Goal: Find specific page/section: Find specific page/section

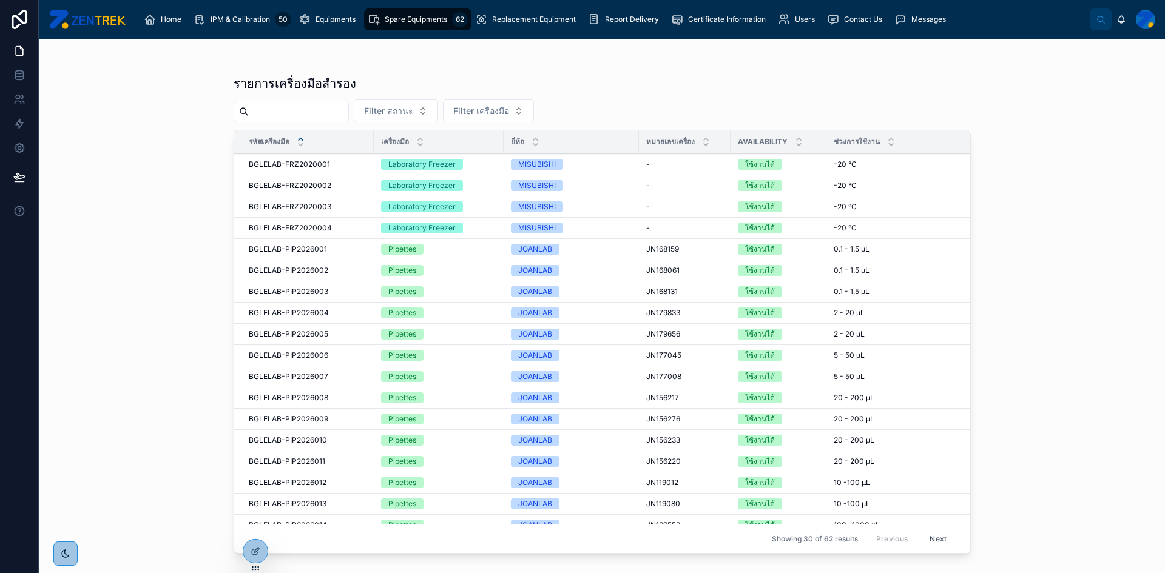
click at [273, 17] on div "IPM & Calibration 50" at bounding box center [243, 19] width 98 height 19
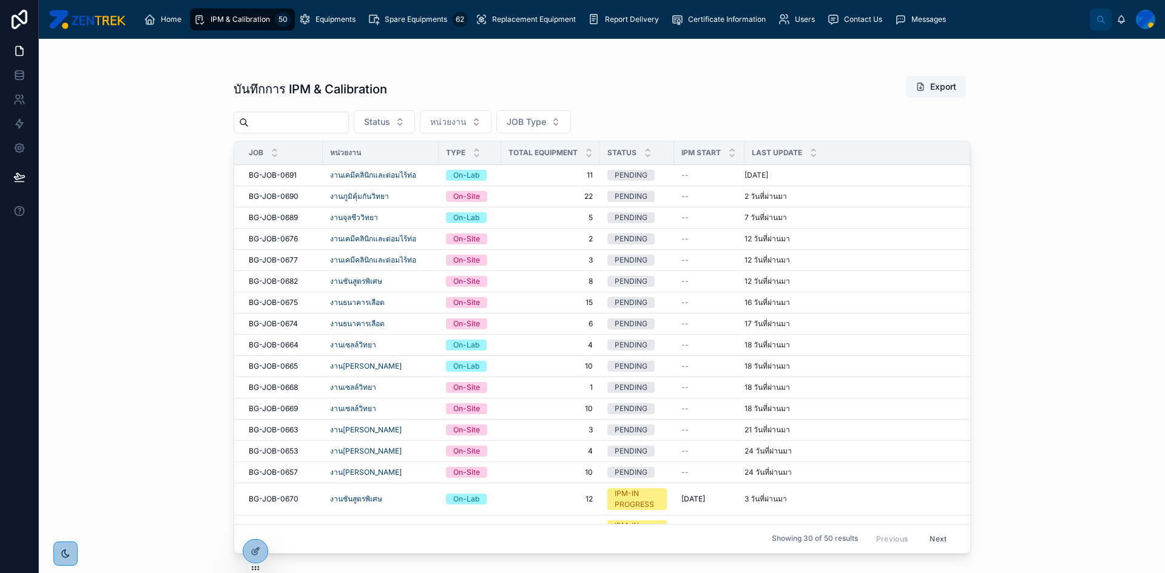
click at [269, 195] on span "BG-JOB-0690" at bounding box center [274, 197] width 50 height 10
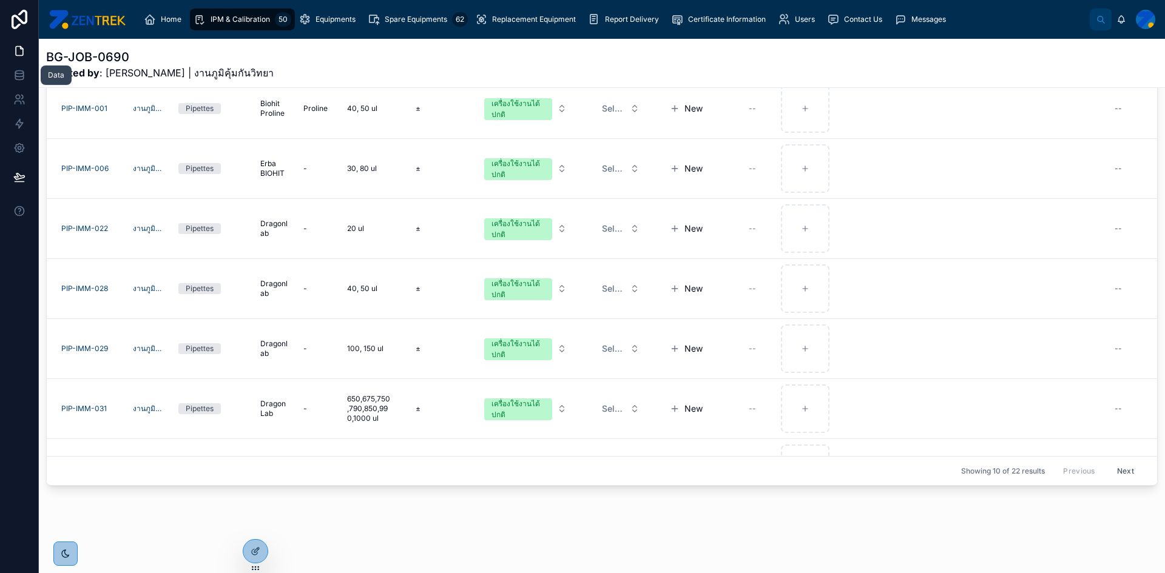
click at [17, 74] on icon at bounding box center [19, 72] width 8 height 3
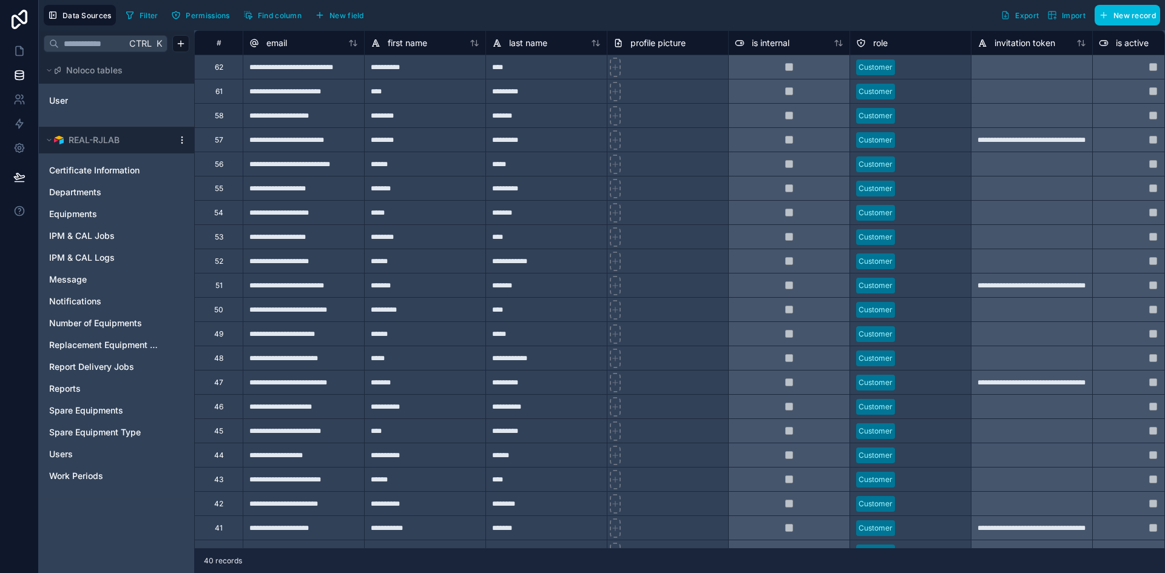
click at [95, 240] on span "IPM & CAL Jobs" at bounding box center [82, 236] width 66 height 12
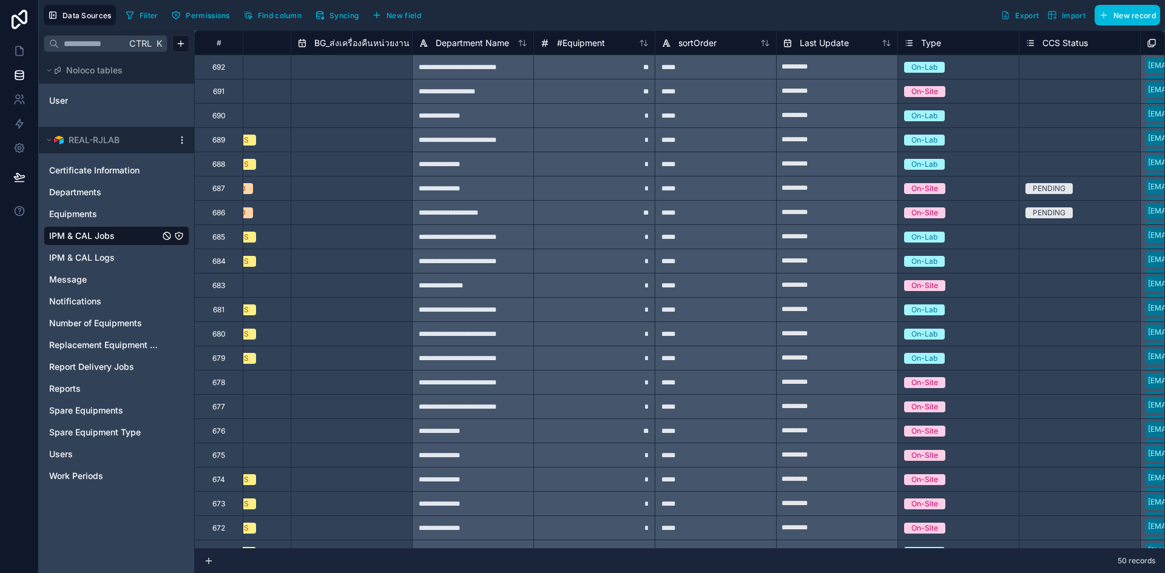
scroll to position [0, 3026]
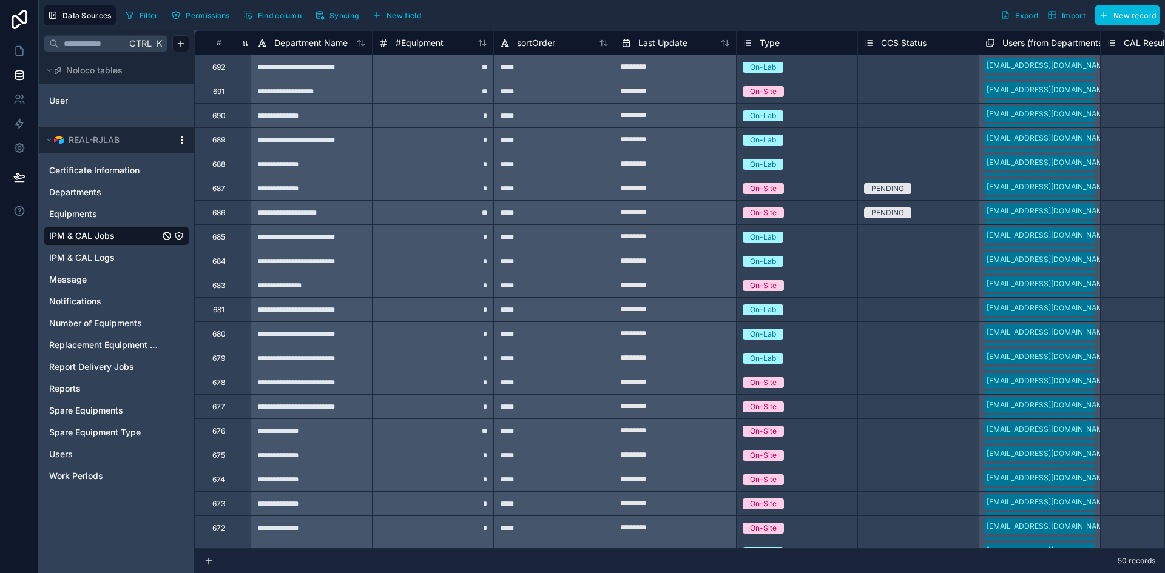
click at [782, 91] on span "On-Site" at bounding box center [763, 91] width 41 height 11
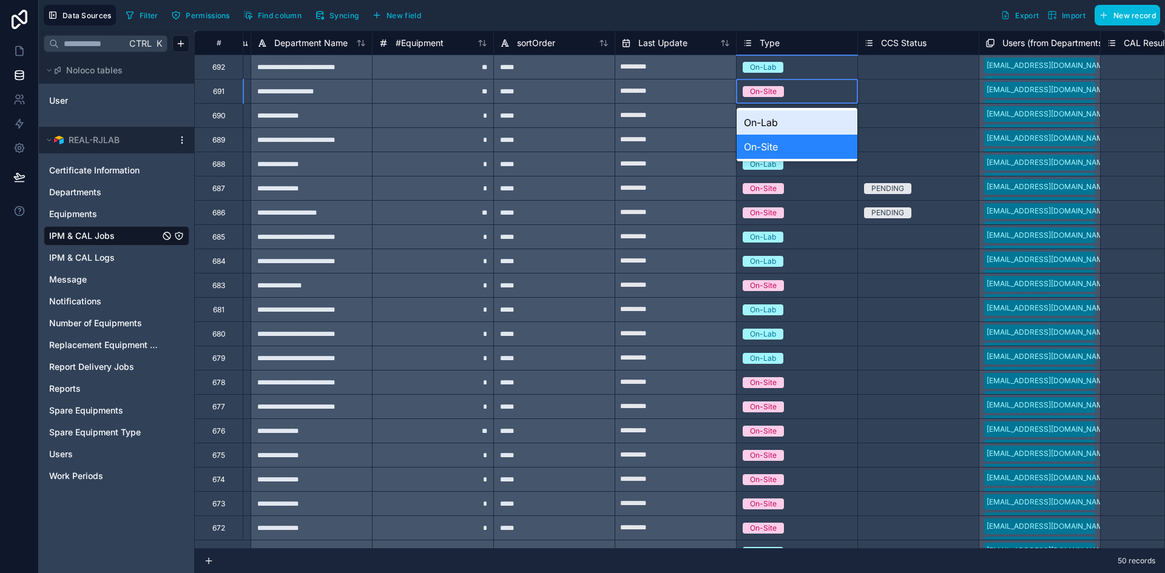
click at [805, 90] on div "On-Site" at bounding box center [797, 91] width 121 height 13
click at [775, 127] on div "On-Lab" at bounding box center [797, 122] width 121 height 24
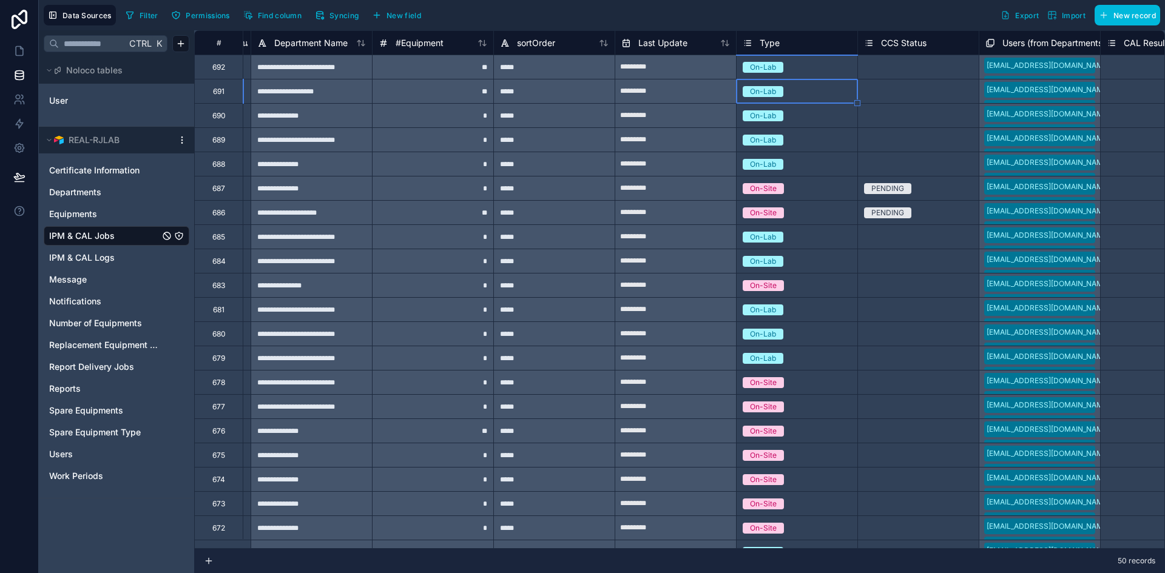
click at [834, 126] on div "On-Lab" at bounding box center [797, 116] width 121 height 24
click at [17, 51] on icon at bounding box center [19, 51] width 12 height 12
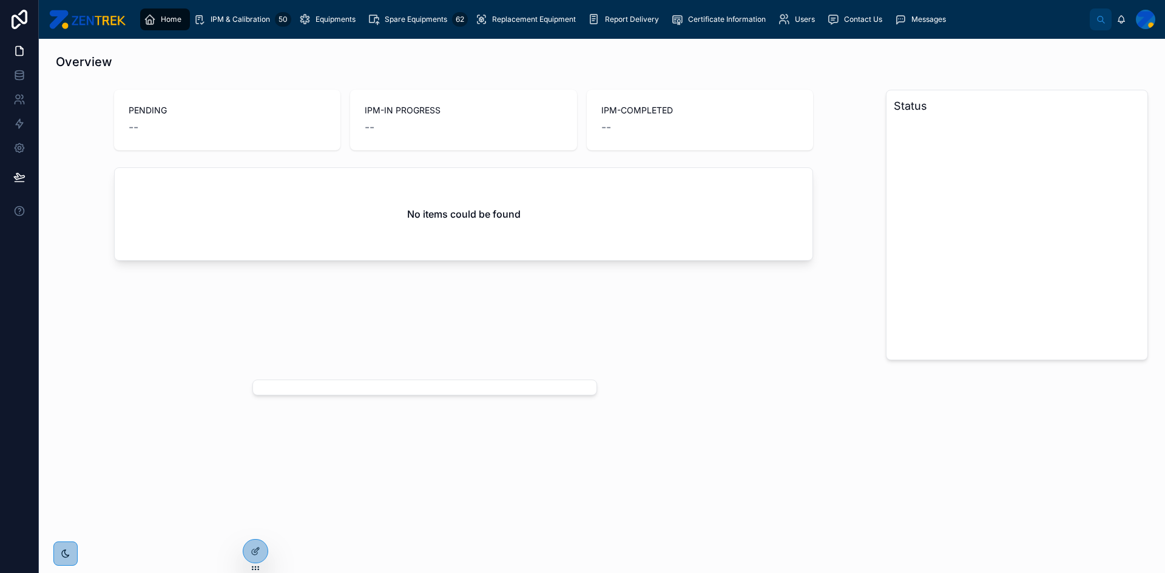
click at [0, 0] on div at bounding box center [0, 0] width 0 height 0
click at [0, 0] on icon at bounding box center [0, 0] width 0 height 0
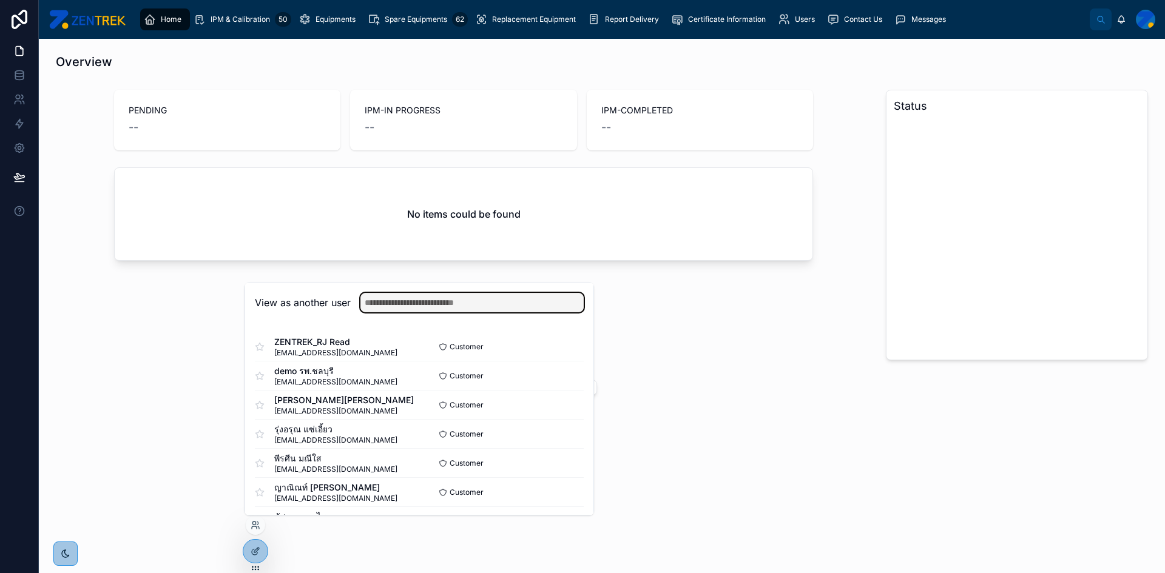
click at [419, 302] on input "text" at bounding box center [471, 302] width 223 height 19
type input "*"
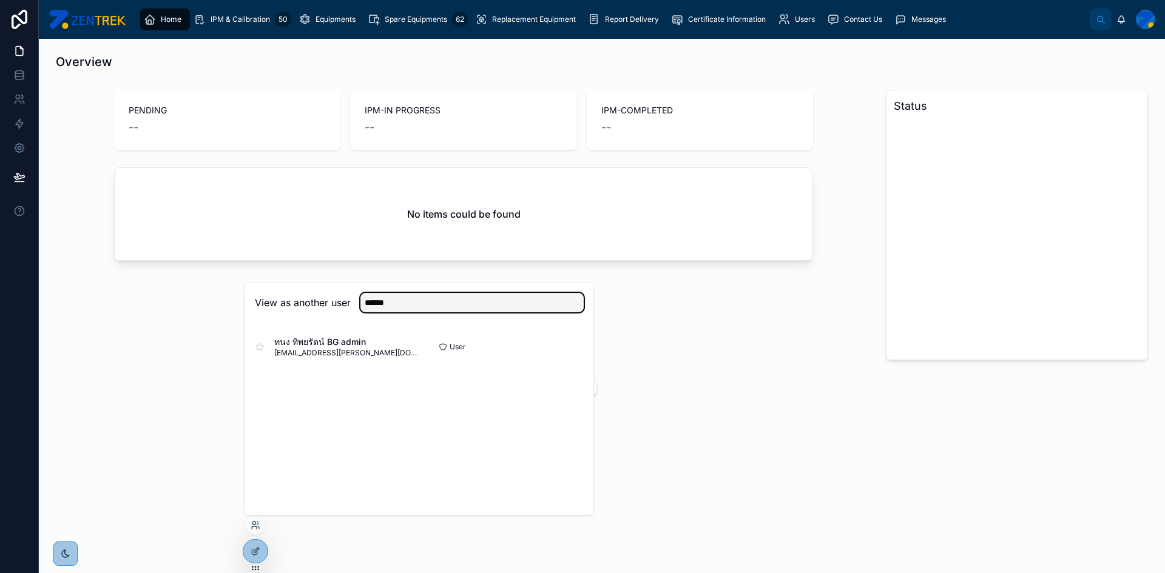
type input "******"
click at [0, 0] on button "Select" at bounding box center [0, 0] width 0 height 0
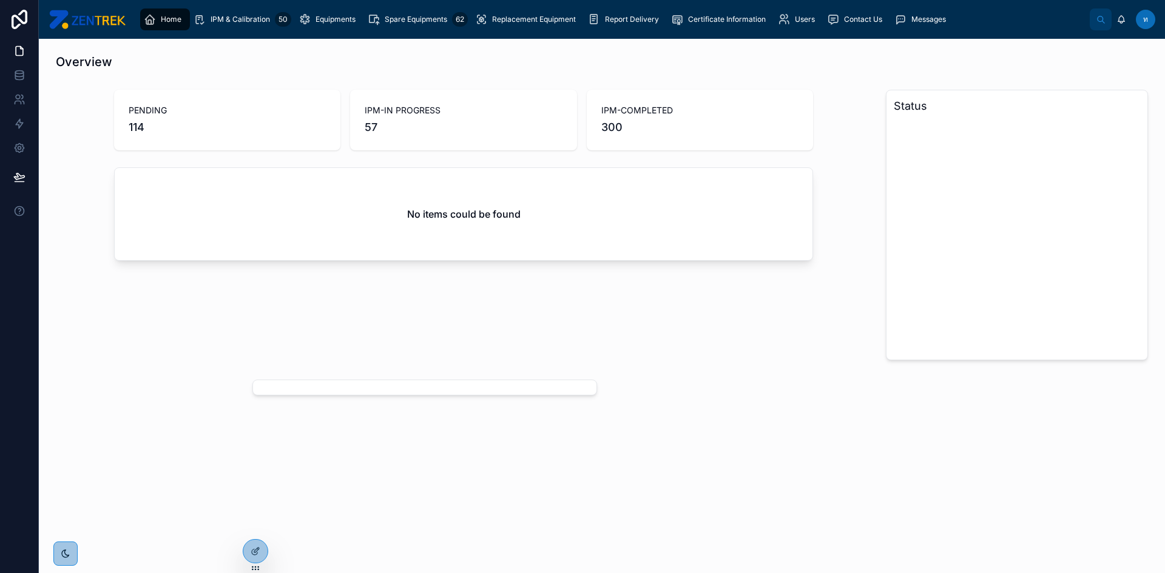
click at [257, 31] on div "Home IPM & Calibration 50 Equipments Spare Equipments 62 Replacement Equipment …" at bounding box center [612, 19] width 954 height 27
click at [254, 24] on span "IPM & Calibration" at bounding box center [240, 20] width 59 height 10
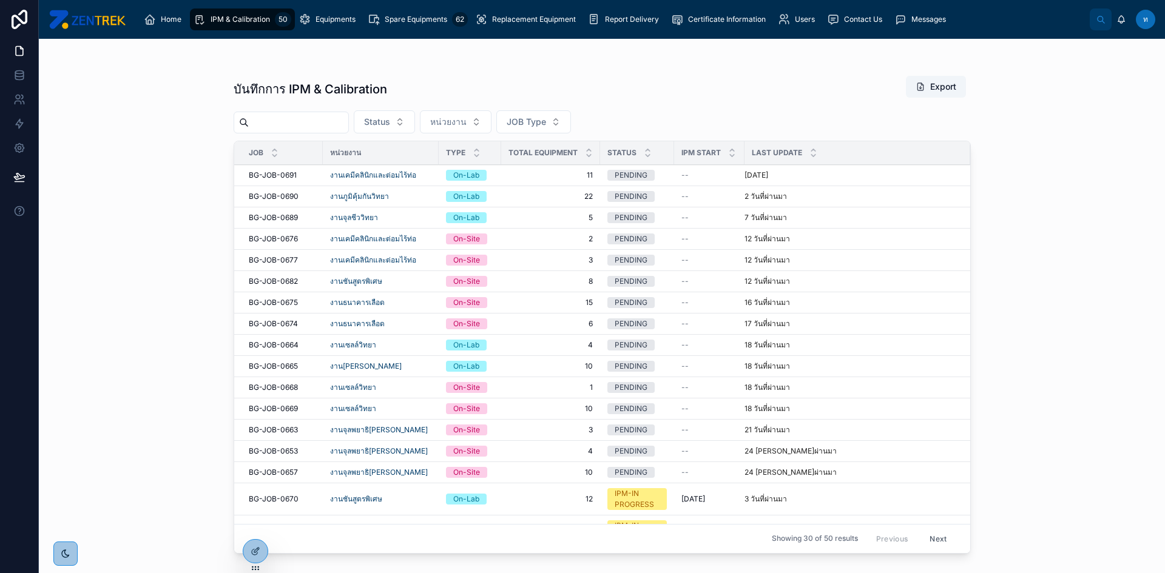
click at [283, 197] on span "BG-JOB-0690" at bounding box center [274, 197] width 50 height 10
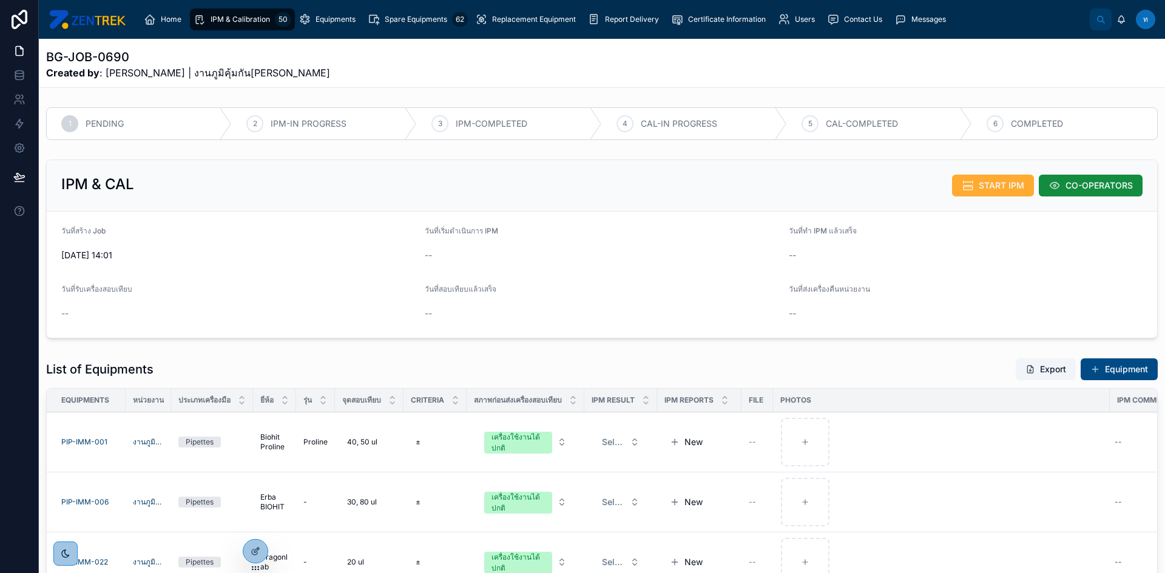
click at [231, 20] on span "IPM & Calibration" at bounding box center [240, 20] width 59 height 10
